Goal: Information Seeking & Learning: Find contact information

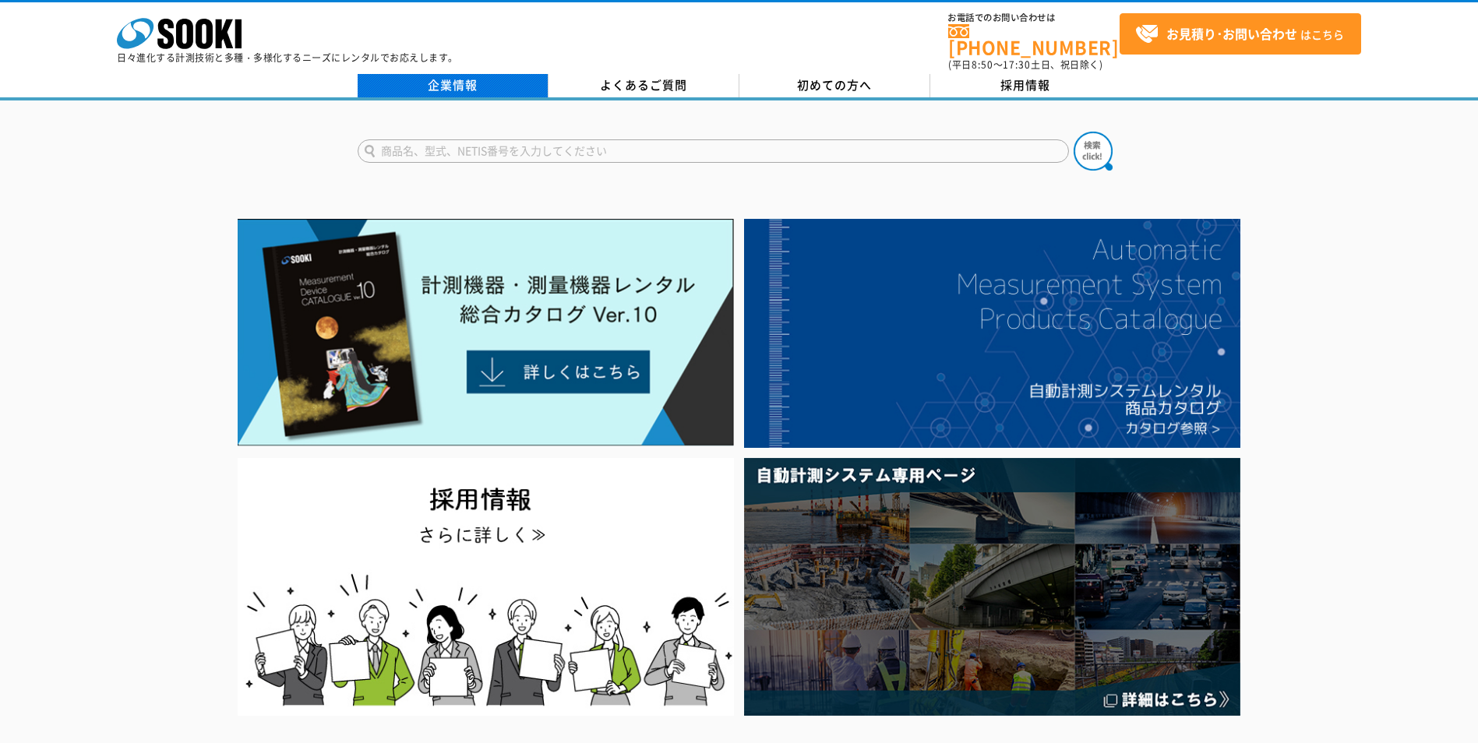
click at [479, 78] on link "企業情報" at bounding box center [453, 85] width 191 height 23
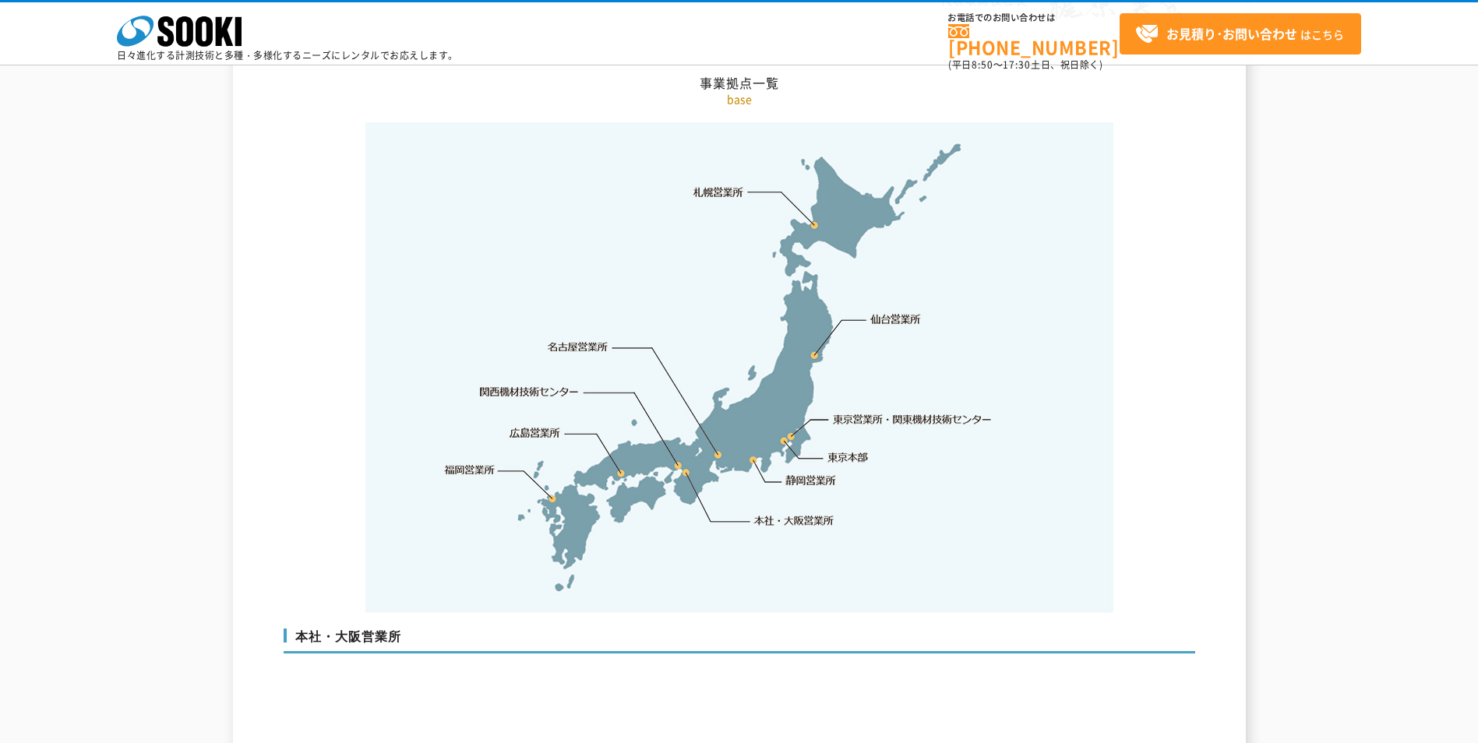
scroll to position [3195, 0]
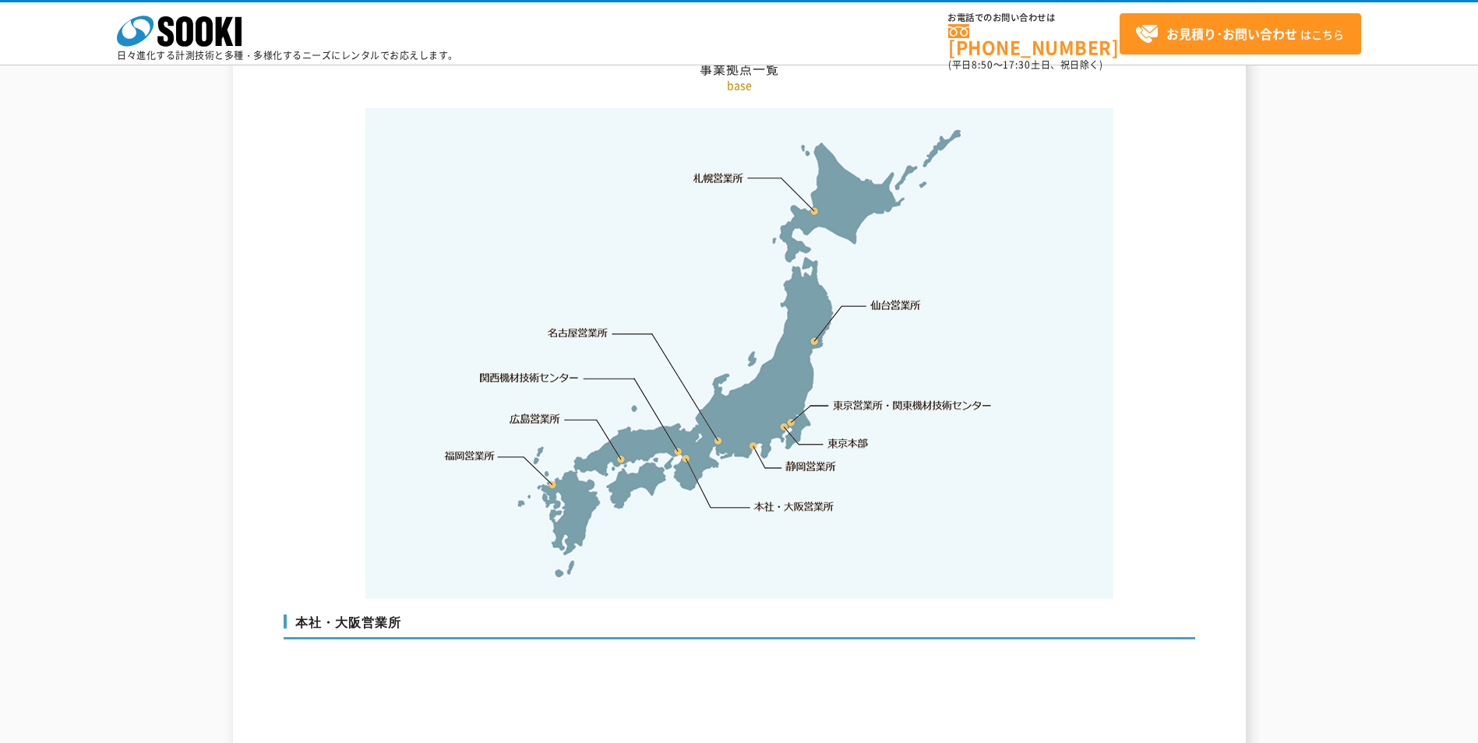
click at [911, 397] on link "東京営業所・関東機材技術センター" at bounding box center [914, 405] width 160 height 16
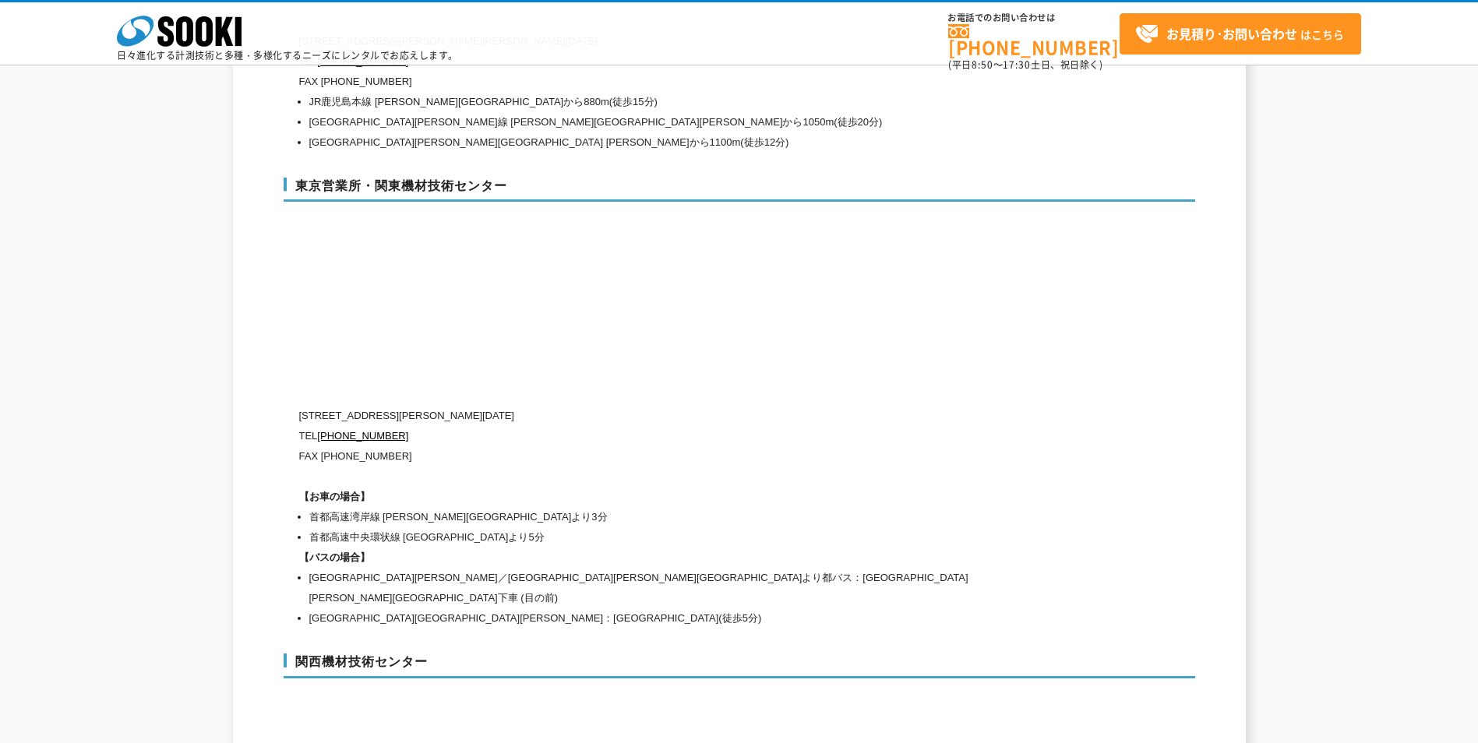
scroll to position [6428, 0]
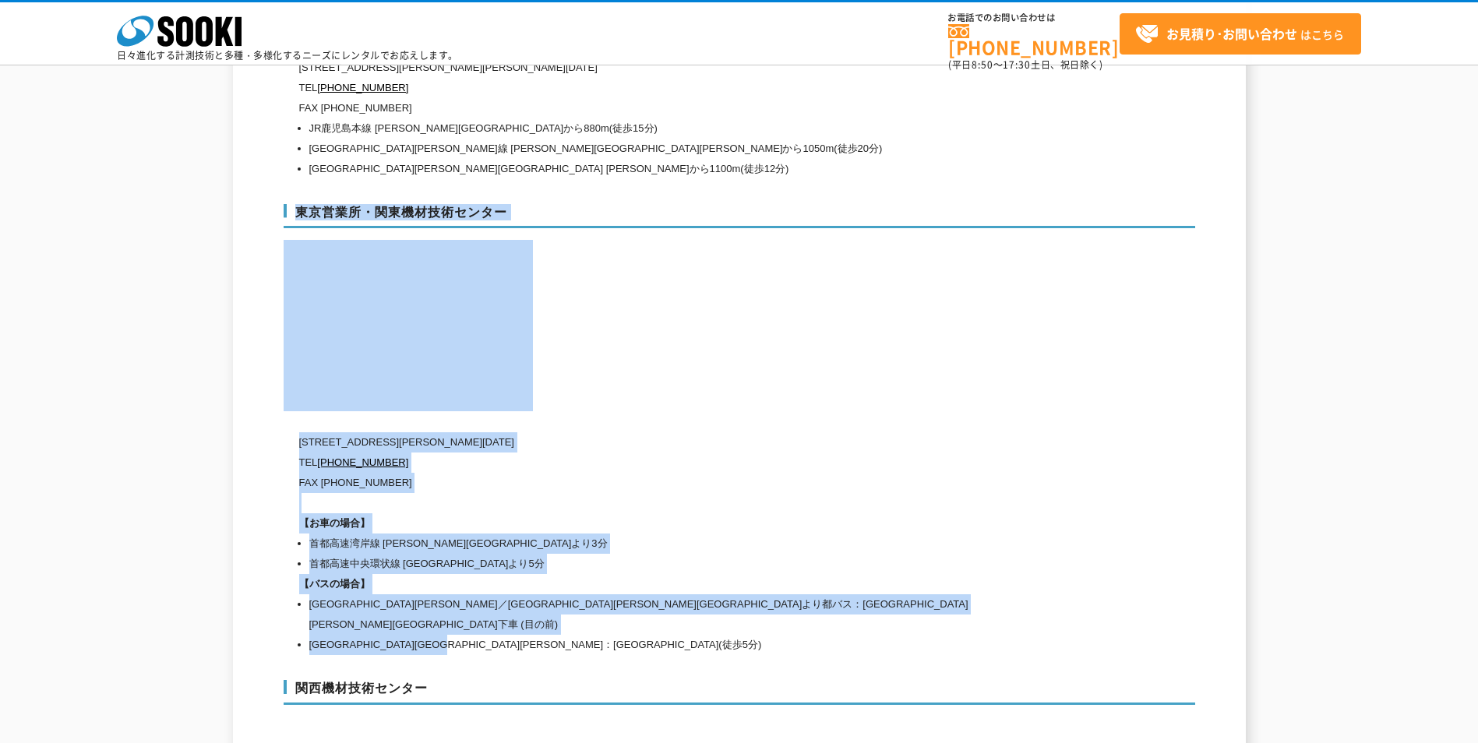
drag, startPoint x: 292, startPoint y: 176, endPoint x: 763, endPoint y: 602, distance: 634.5
click at [763, 602] on div "東京営業所・関東機材技術センター 〒134-0086 東京都江戸川区臨海町2-3-18 TEL 0120-856-991 FAX (03)5117-3521 …" at bounding box center [740, 427] width 912 height 477
copy div "東京営業所・関東機材技術センター 〒134-0086 東京都江戸川区臨海町2-3-18 TEL 0120-856-991 FAX (03)5117-3521 …"
click at [633, 289] on div "東京営業所・関東機材技術センター 〒134-0086 東京都江戸川区臨海町2-3-18 TEL 0120-856-991 FAX (03)5117-3521 …" at bounding box center [740, 427] width 912 height 477
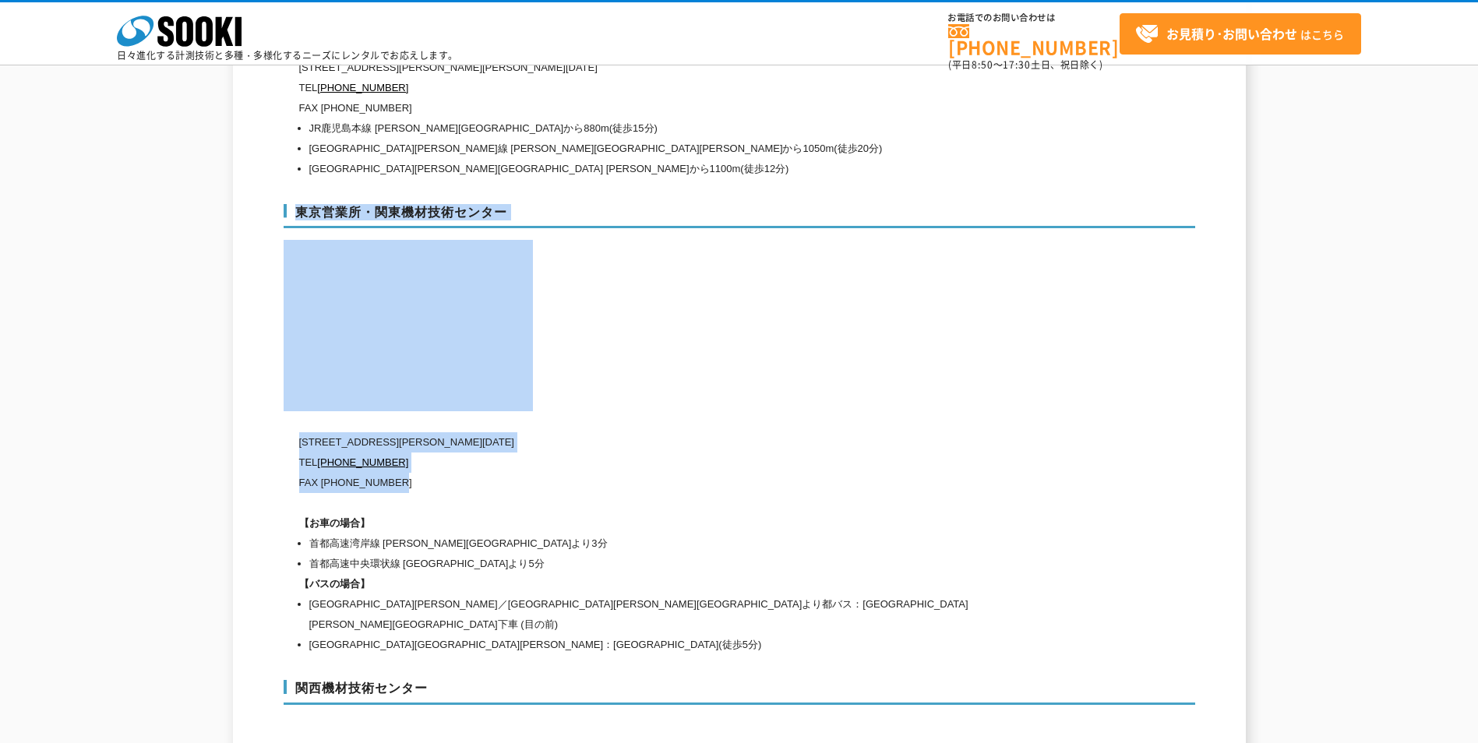
drag, startPoint x: 295, startPoint y: 176, endPoint x: 440, endPoint y: 443, distance: 303.7
click at [440, 443] on div "東京営業所・関東機材技術センター 〒134-0086 東京都江戸川区臨海町2-3-18 TEL 0120-856-991 FAX (03)5117-3521 …" at bounding box center [740, 427] width 912 height 477
drag, startPoint x: 440, startPoint y: 443, endPoint x: 351, endPoint y: 408, distance: 95.8
copy div "東京営業所・関東機材技術センター 〒134-0086 東京都江戸川区臨海町2-3-18 TEL 0120-856-991 FAX (03)5117-3521"
